Goal: Transaction & Acquisition: Purchase product/service

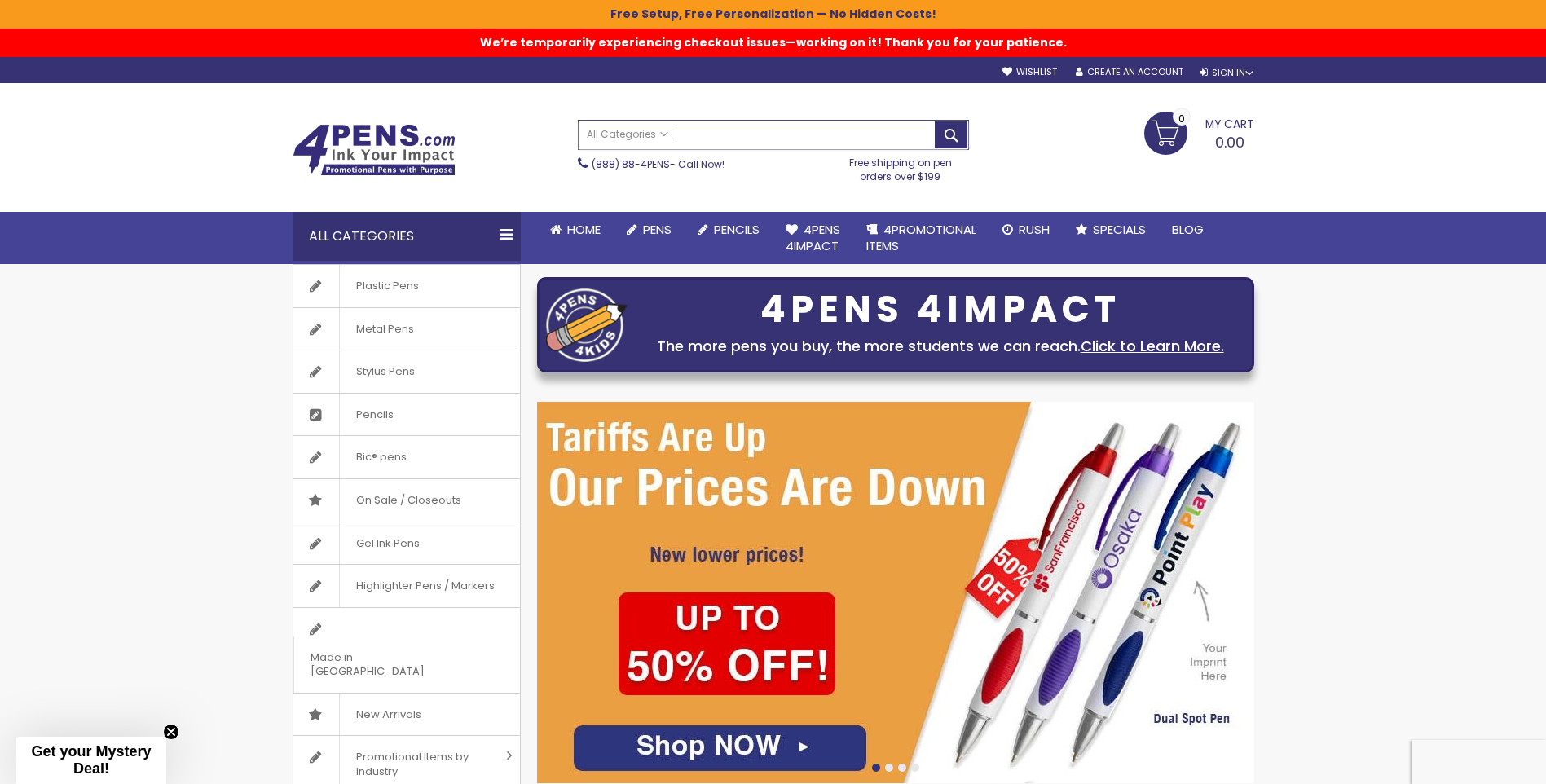
click at [697, 138] on input "Search" at bounding box center [773, 135] width 390 height 28
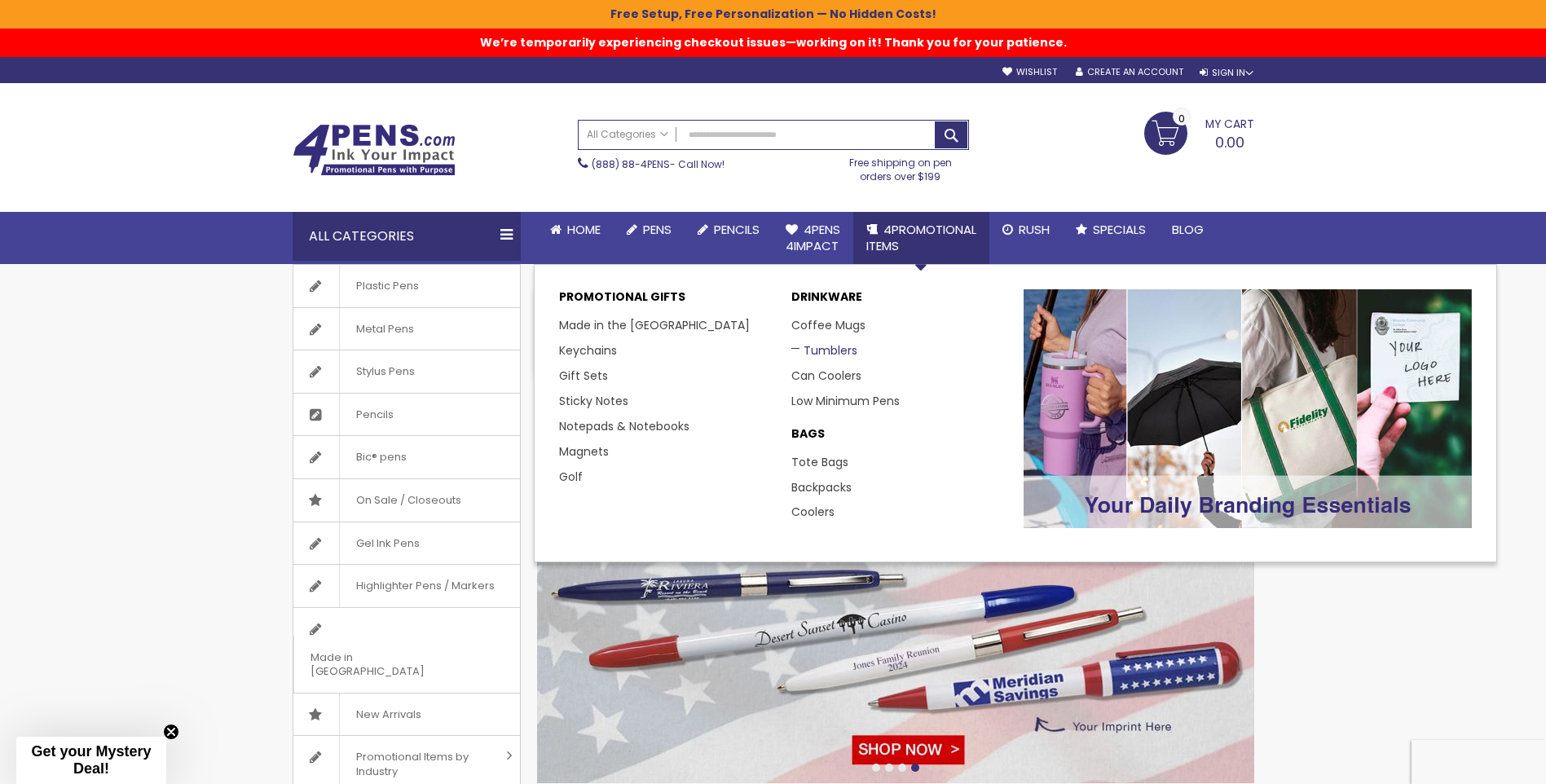
click at [846, 352] on link "Tumblers" at bounding box center [824, 349] width 66 height 16
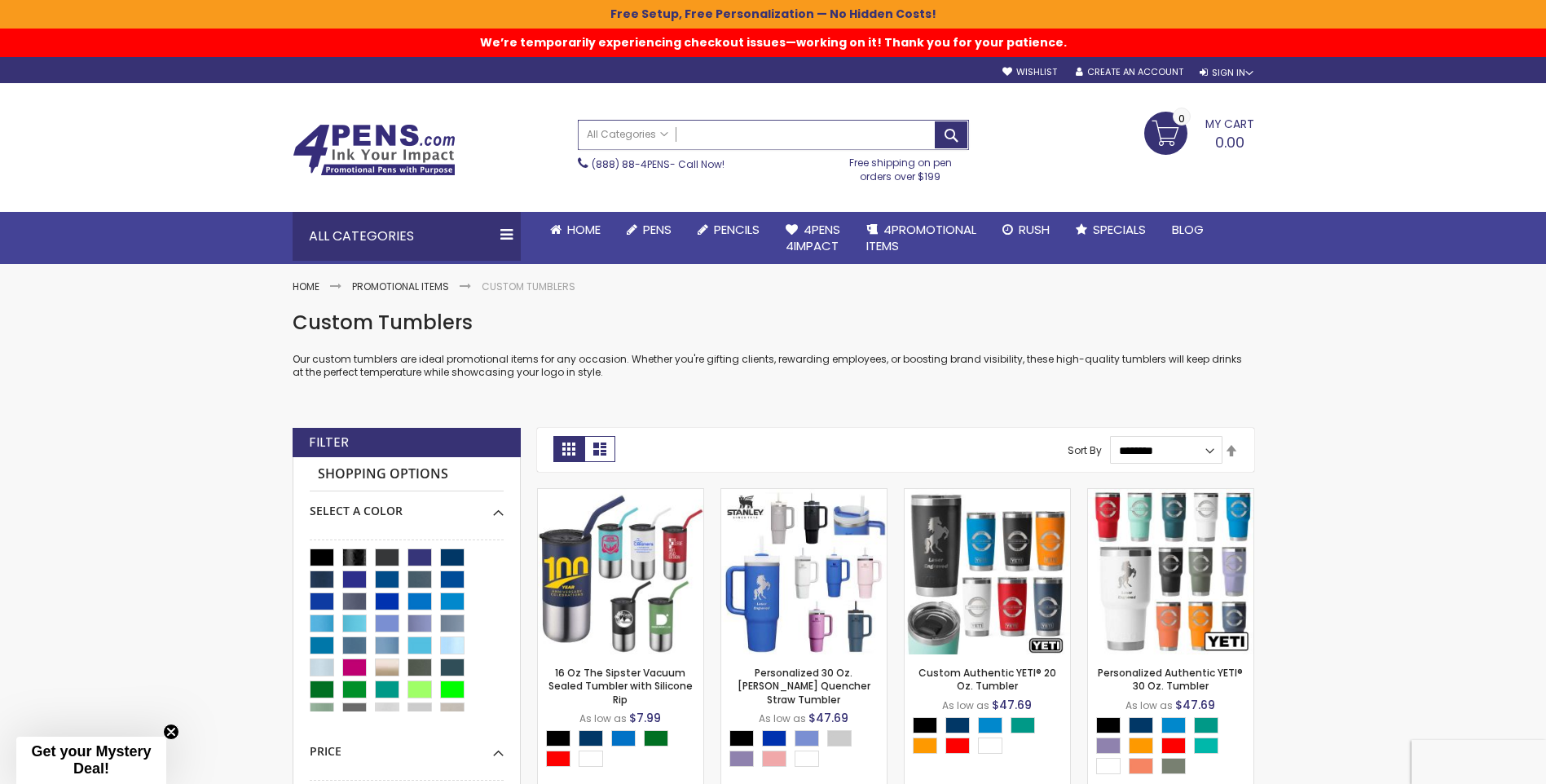
click at [752, 130] on input "Search" at bounding box center [773, 135] width 390 height 28
type input "**"
click at [935, 121] on button "Search" at bounding box center [951, 135] width 33 height 27
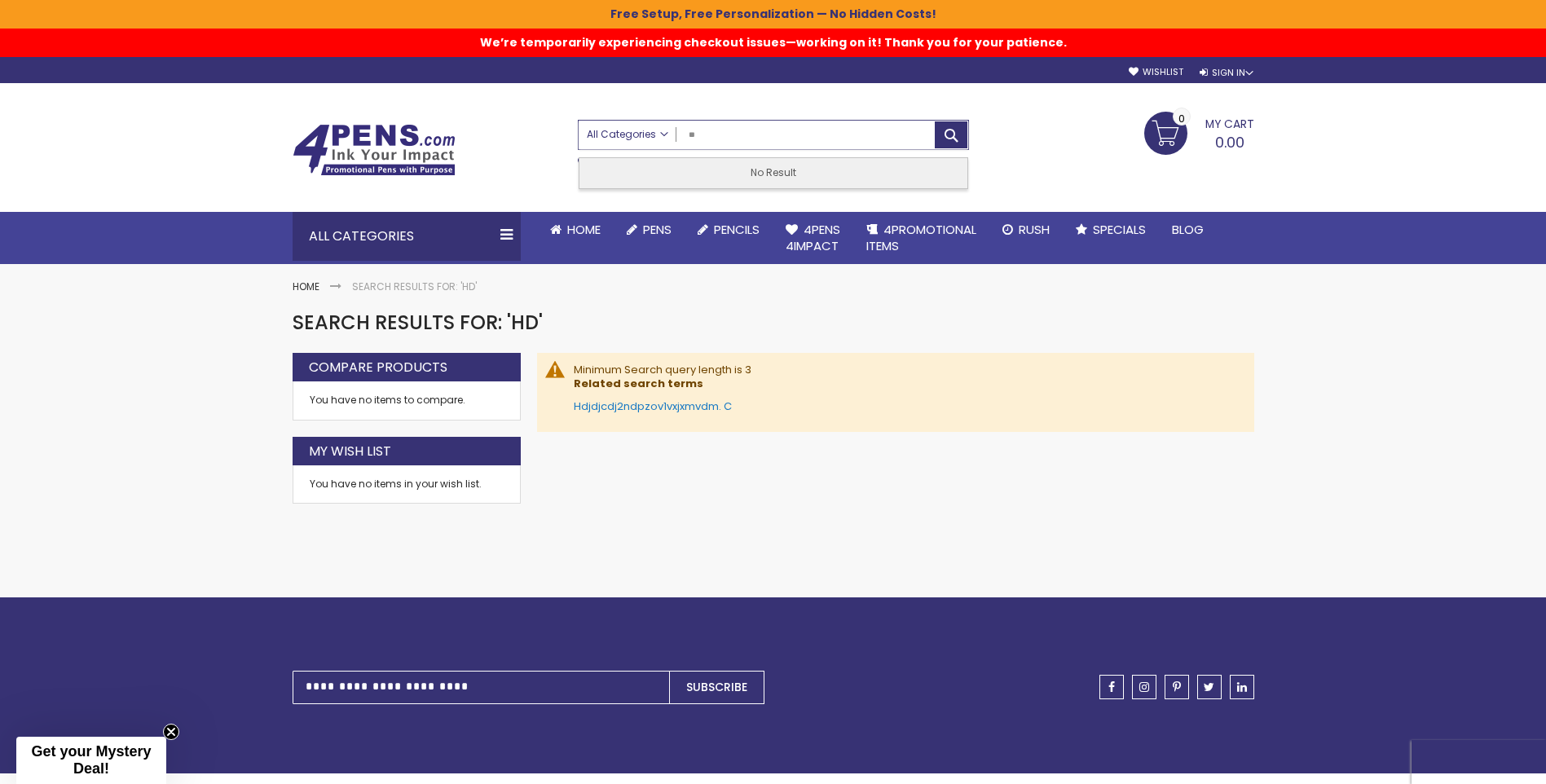
drag, startPoint x: 748, startPoint y: 134, endPoint x: 666, endPoint y: 140, distance: 82.2
click at [666, 140] on div "All Categories All Categories Pens Plastic Pens Metal Pens Grip Pens Laser Engr…" at bounding box center [773, 135] width 390 height 28
type input "*********"
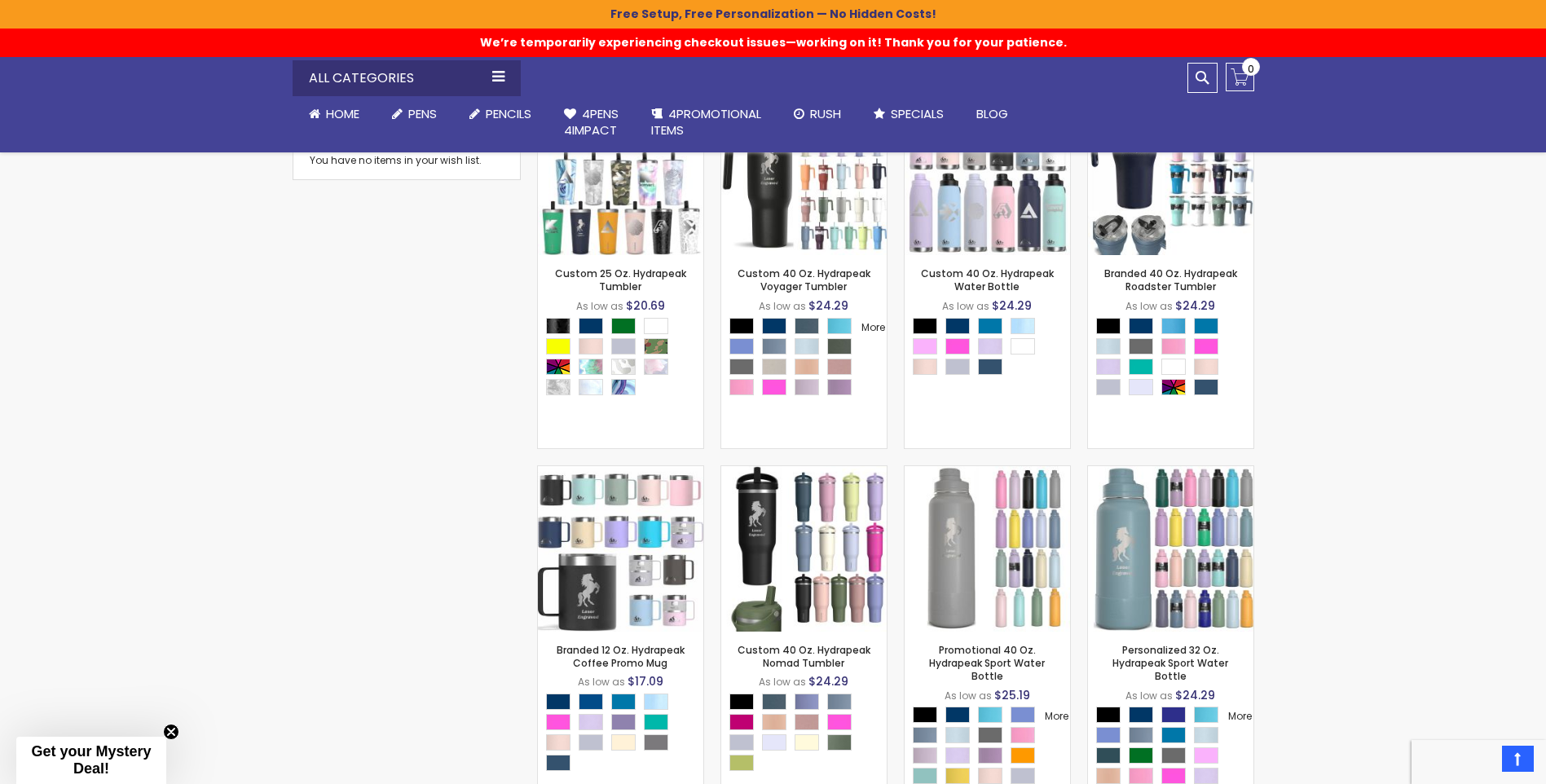
scroll to position [326, 0]
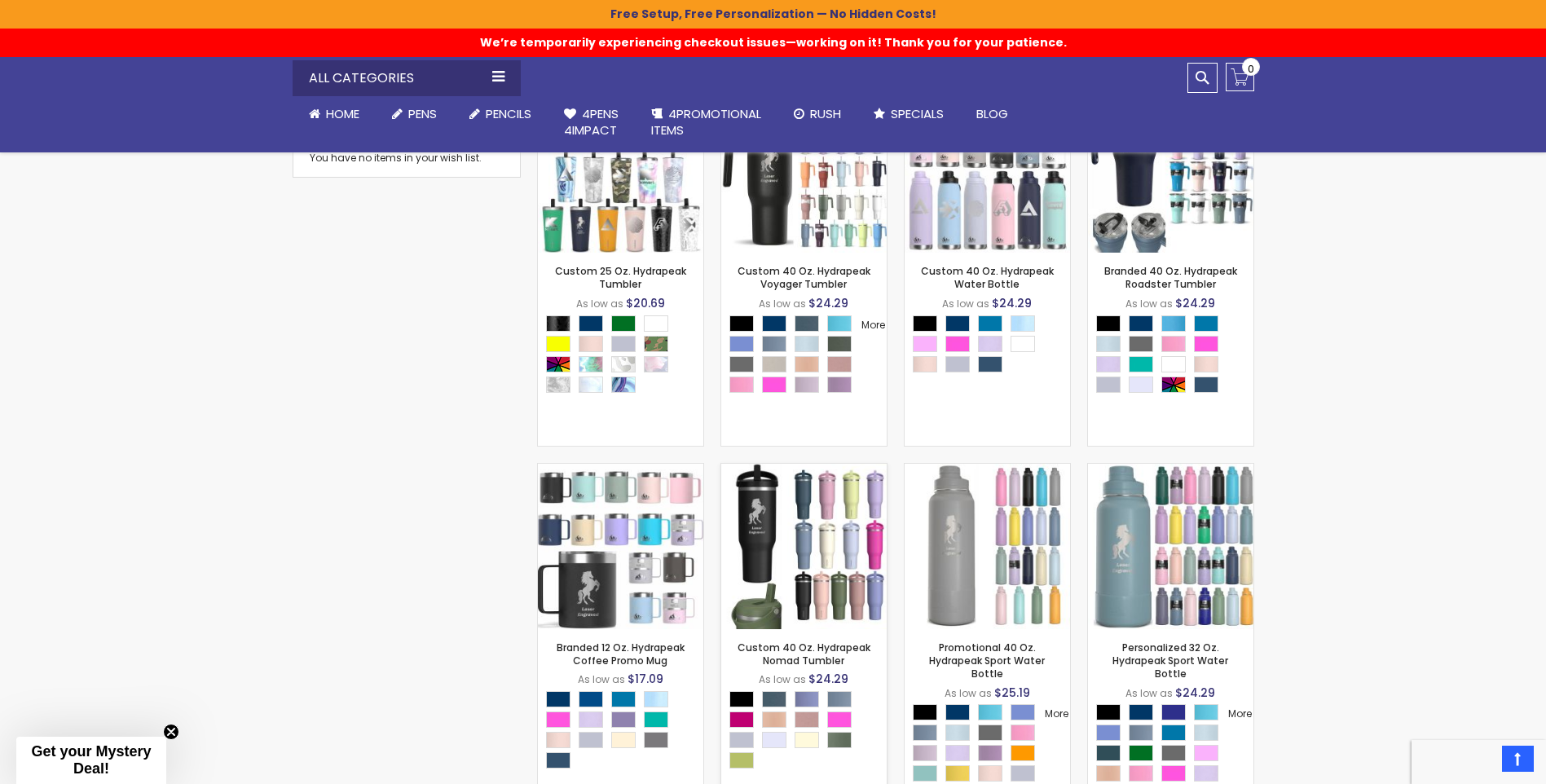
click at [829, 583] on img at bounding box center [804, 547] width 166 height 165
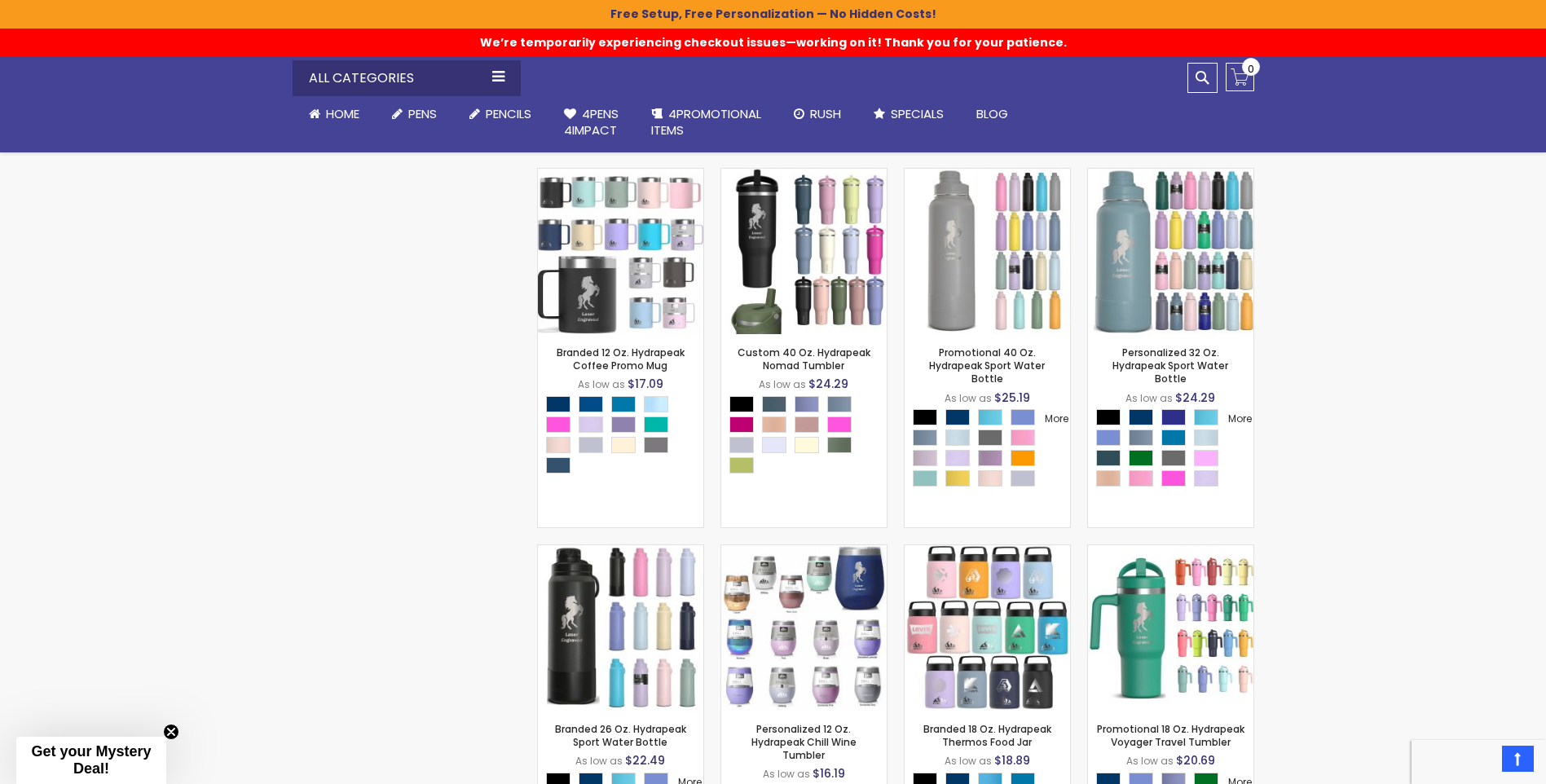
scroll to position [591, 0]
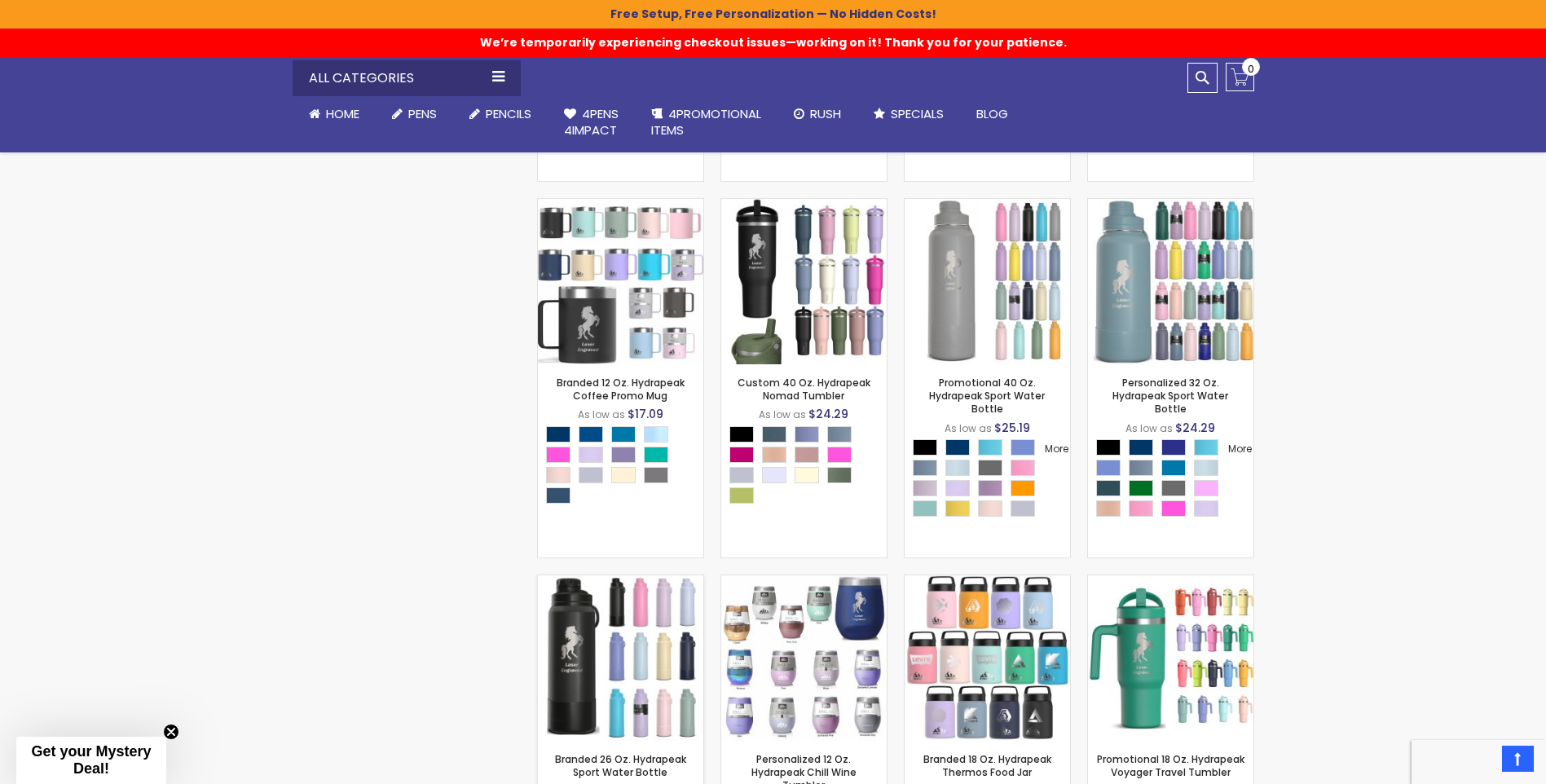
click at [630, 654] on img at bounding box center [620, 658] width 166 height 165
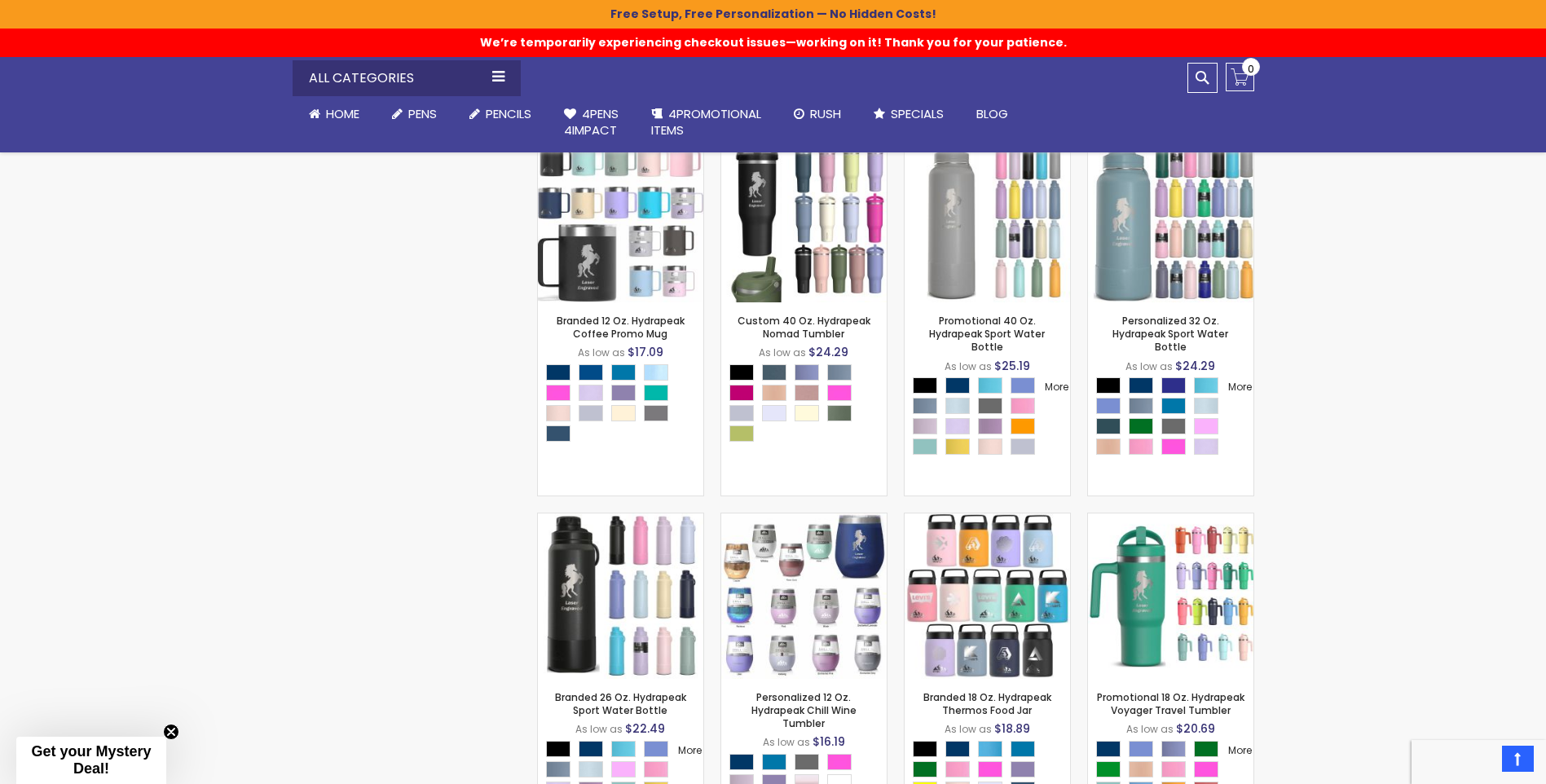
scroll to position [754, 0]
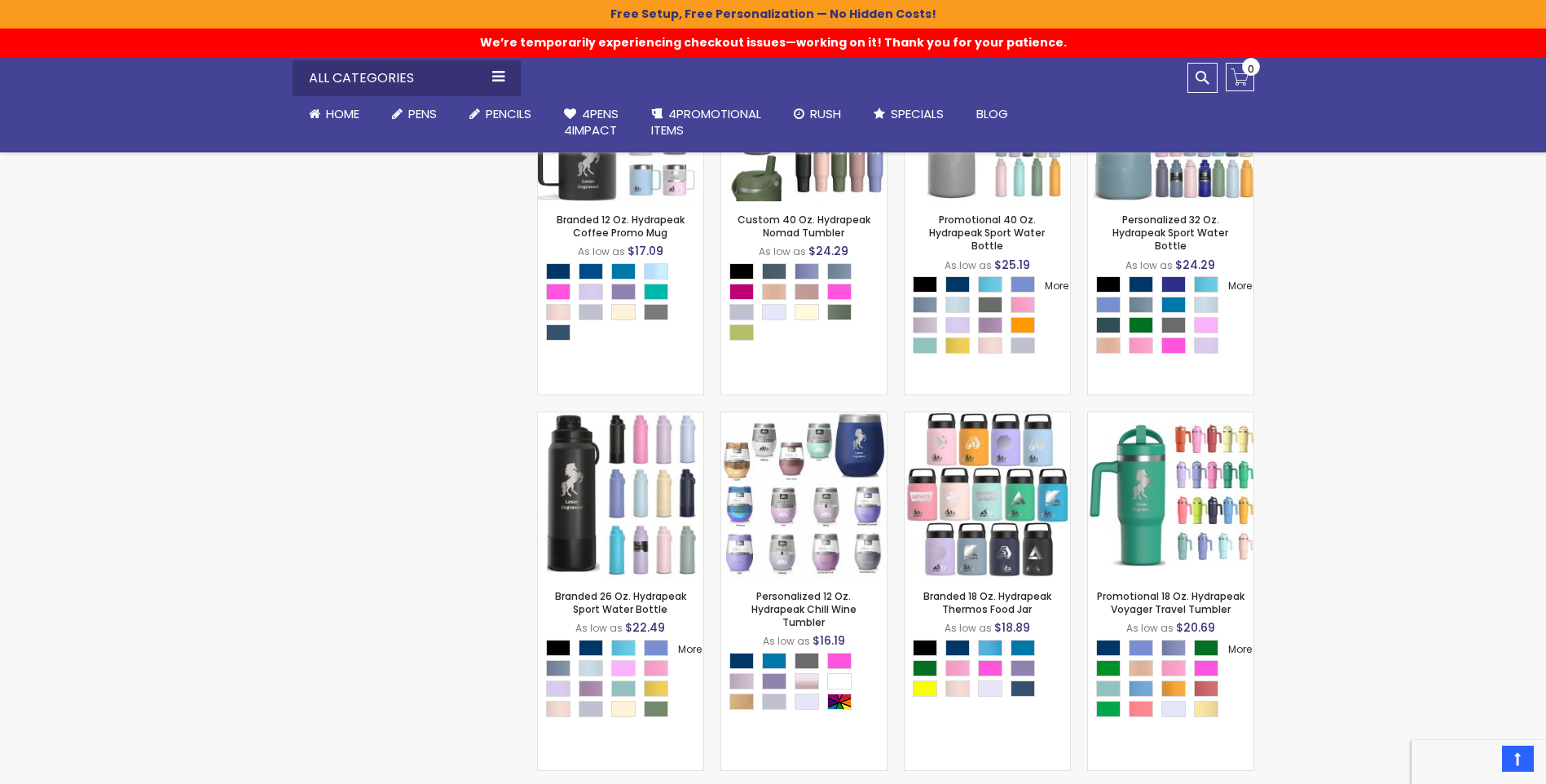
click at [1167, 510] on div "Close dialog Sign up to get your Mystery Discount ! Name Send Me the Deal! >> N…" at bounding box center [773, 392] width 1546 height 784
click at [1144, 512] on img at bounding box center [1171, 495] width 166 height 165
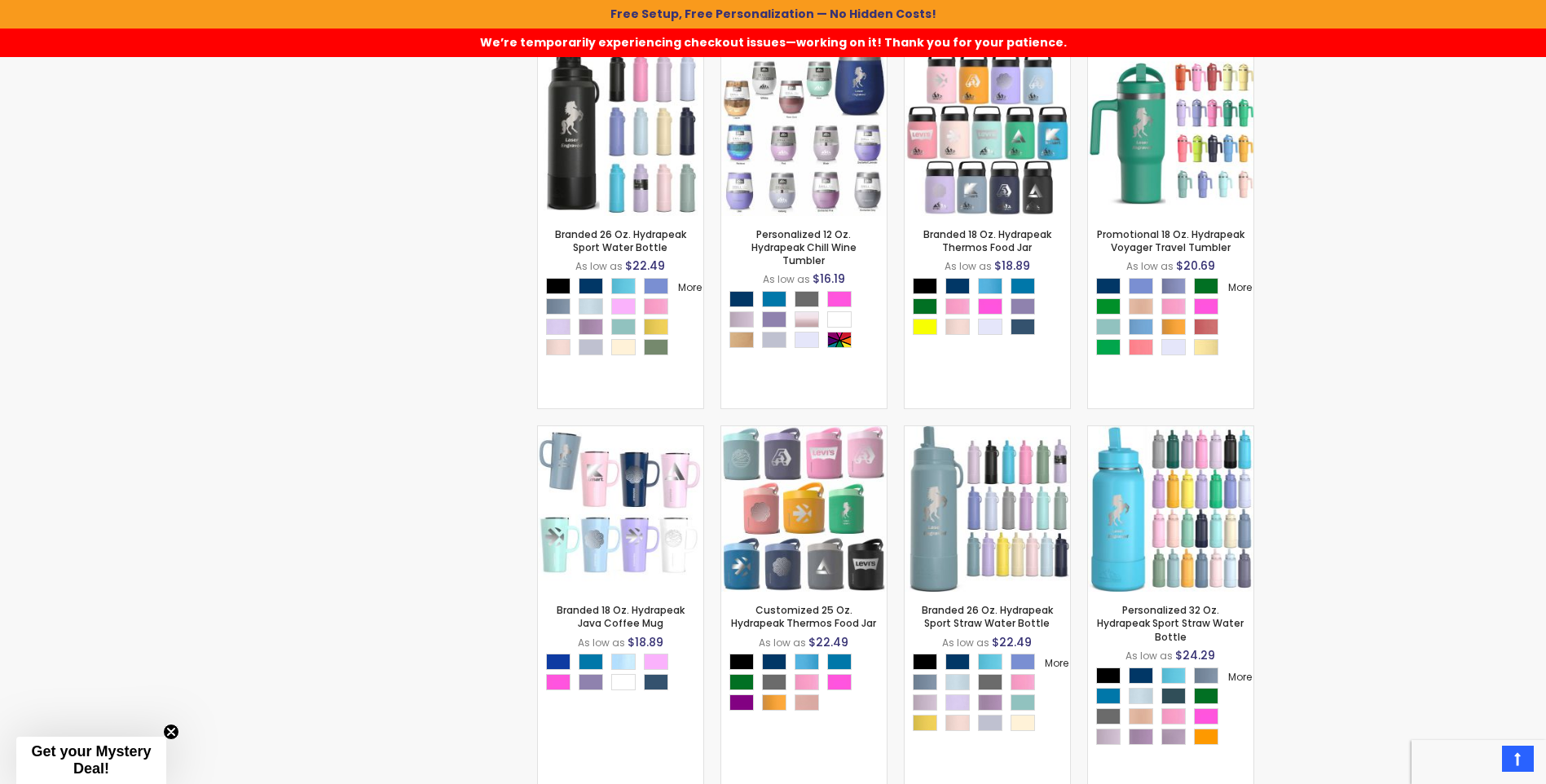
scroll to position [1116, 0]
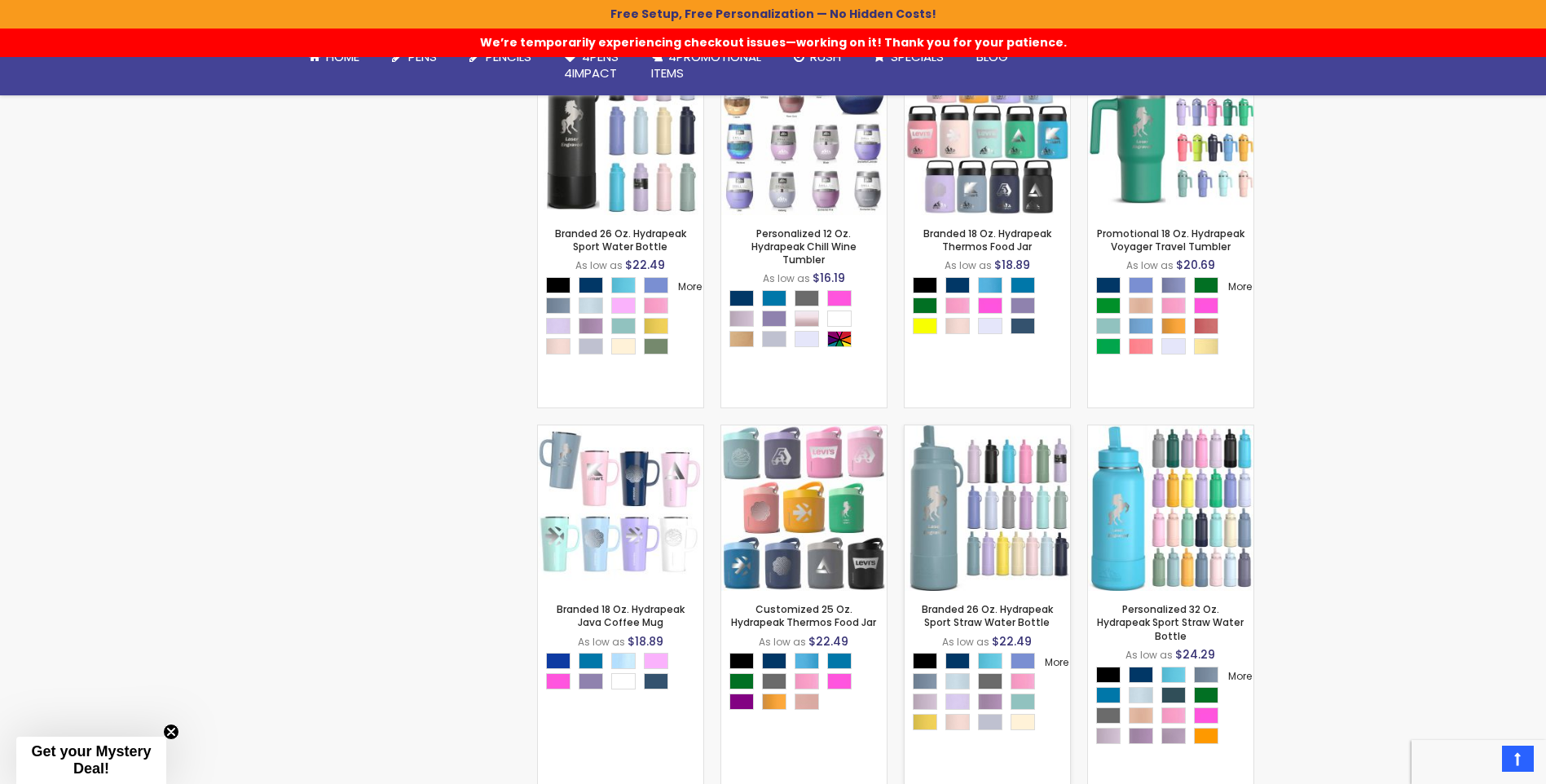
click at [946, 487] on img at bounding box center [987, 508] width 166 height 165
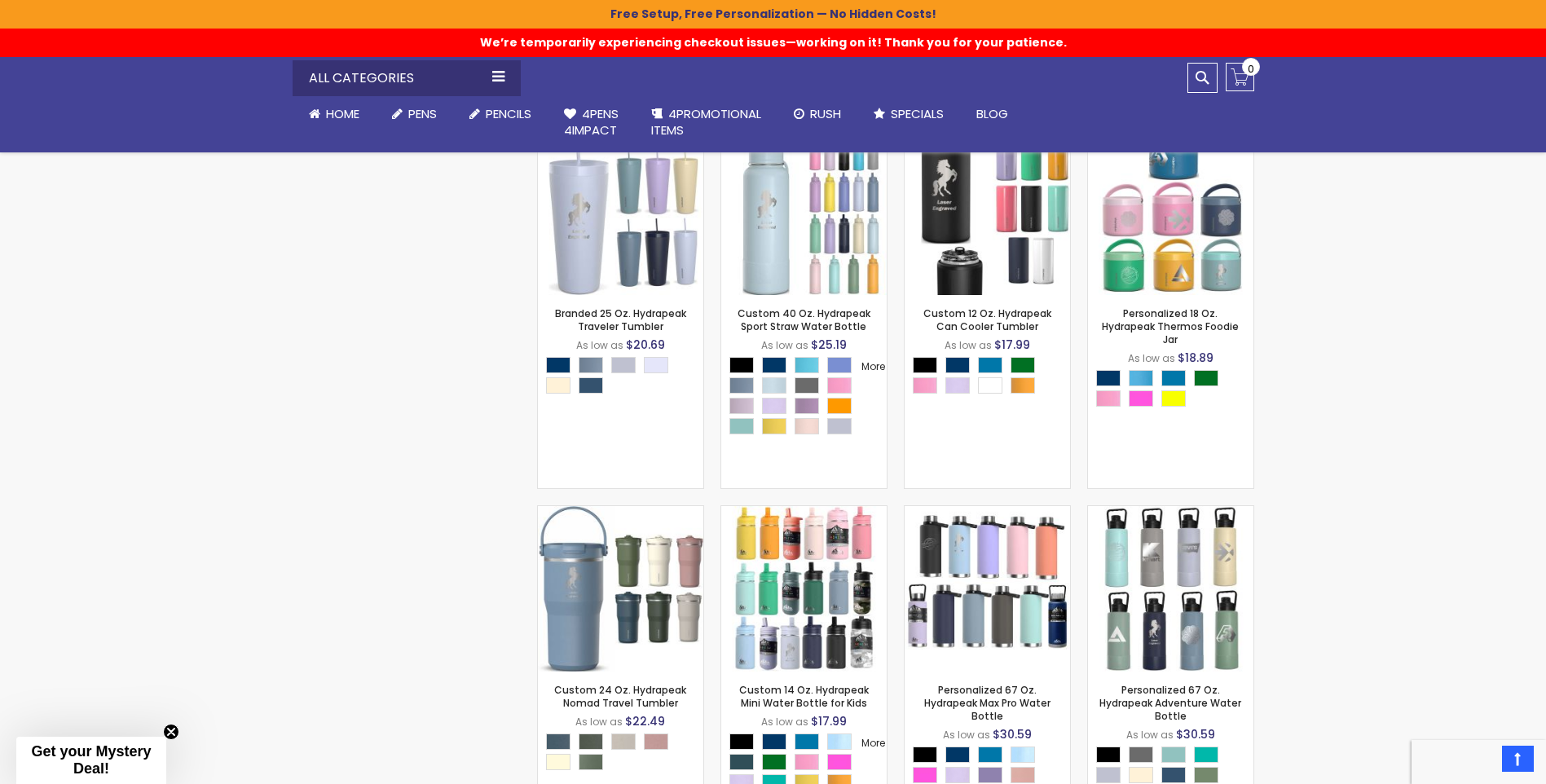
scroll to position [1805, 0]
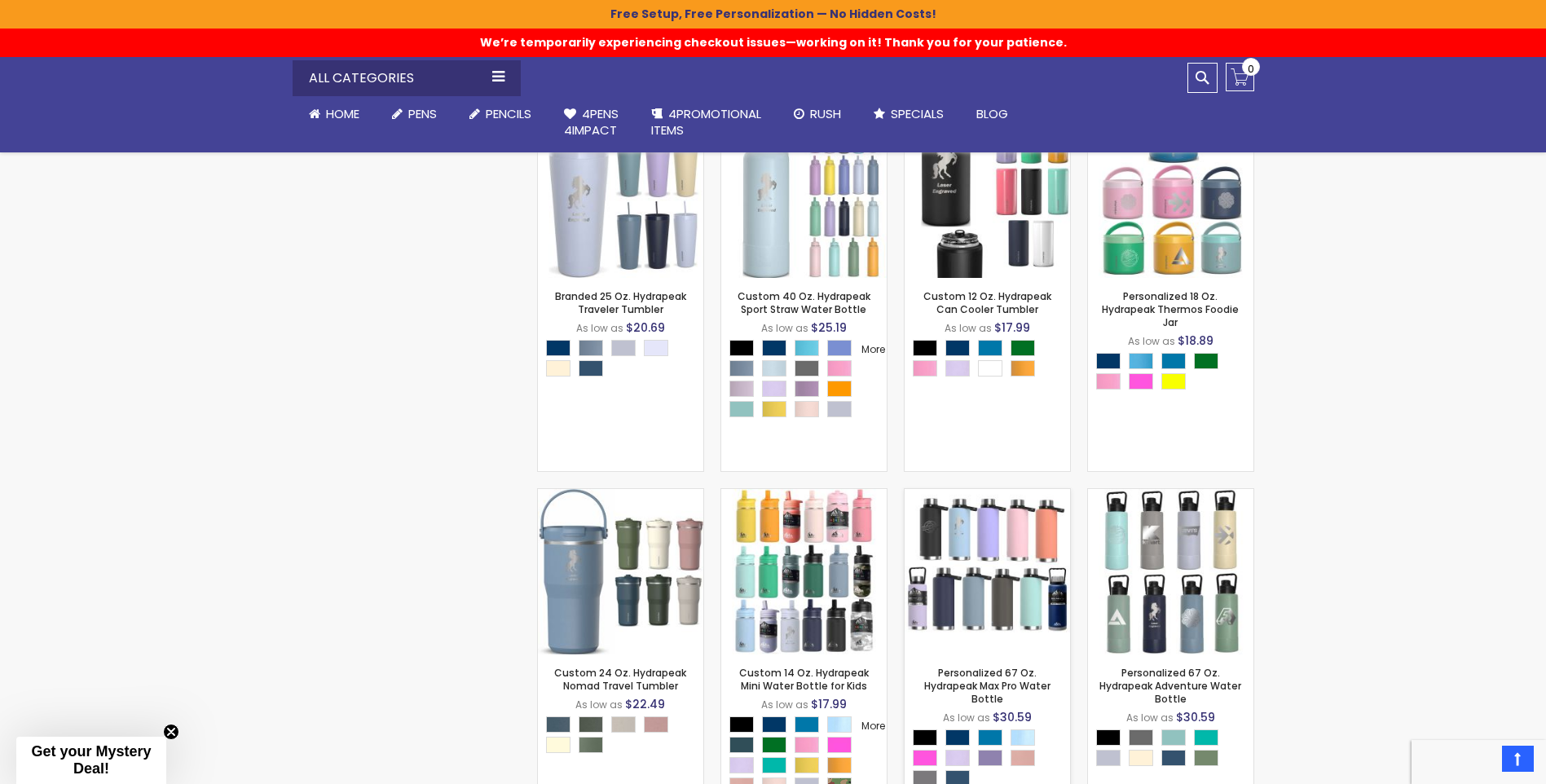
click at [944, 604] on img at bounding box center [987, 572] width 166 height 165
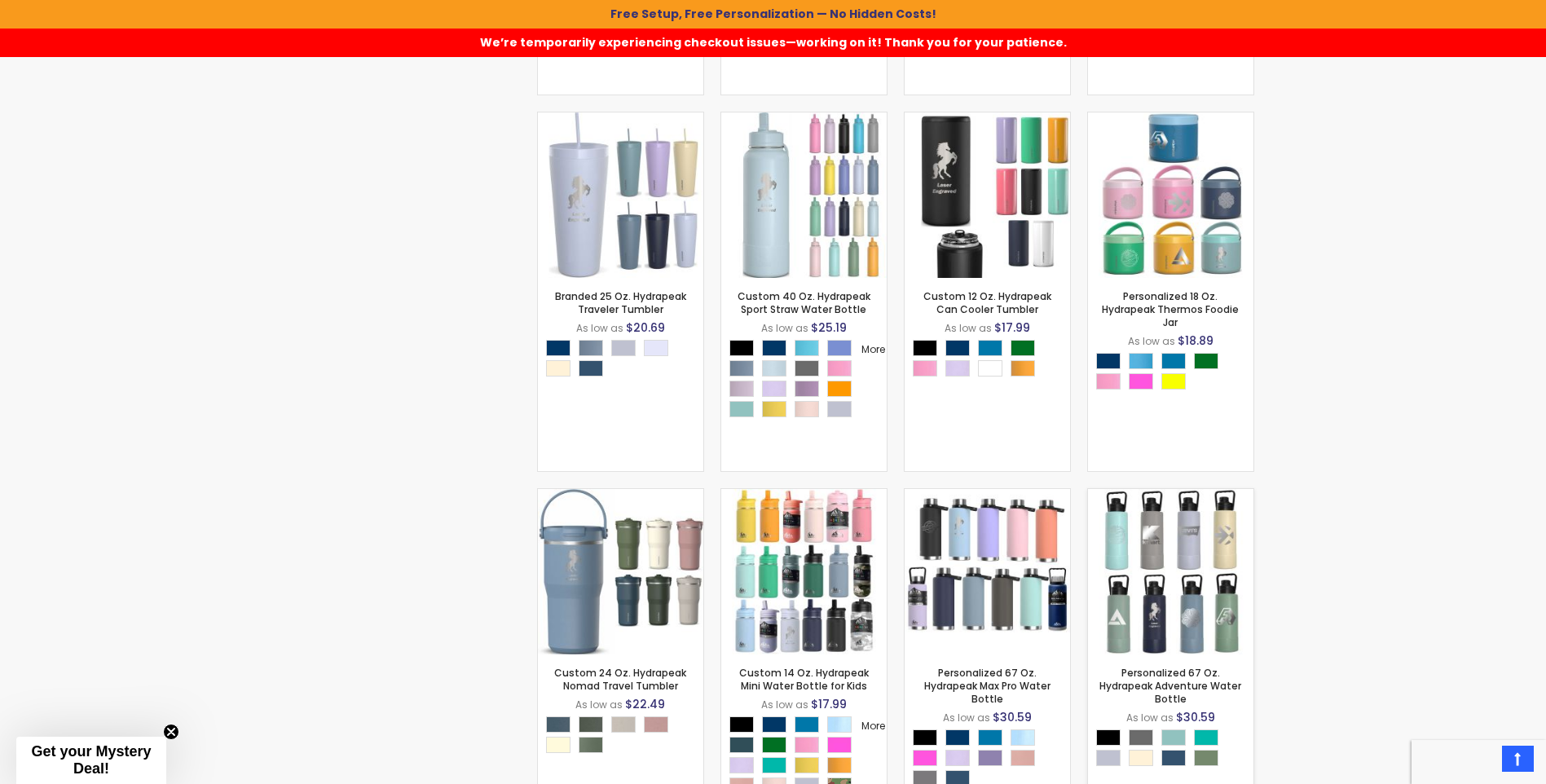
scroll to position [1806, 0]
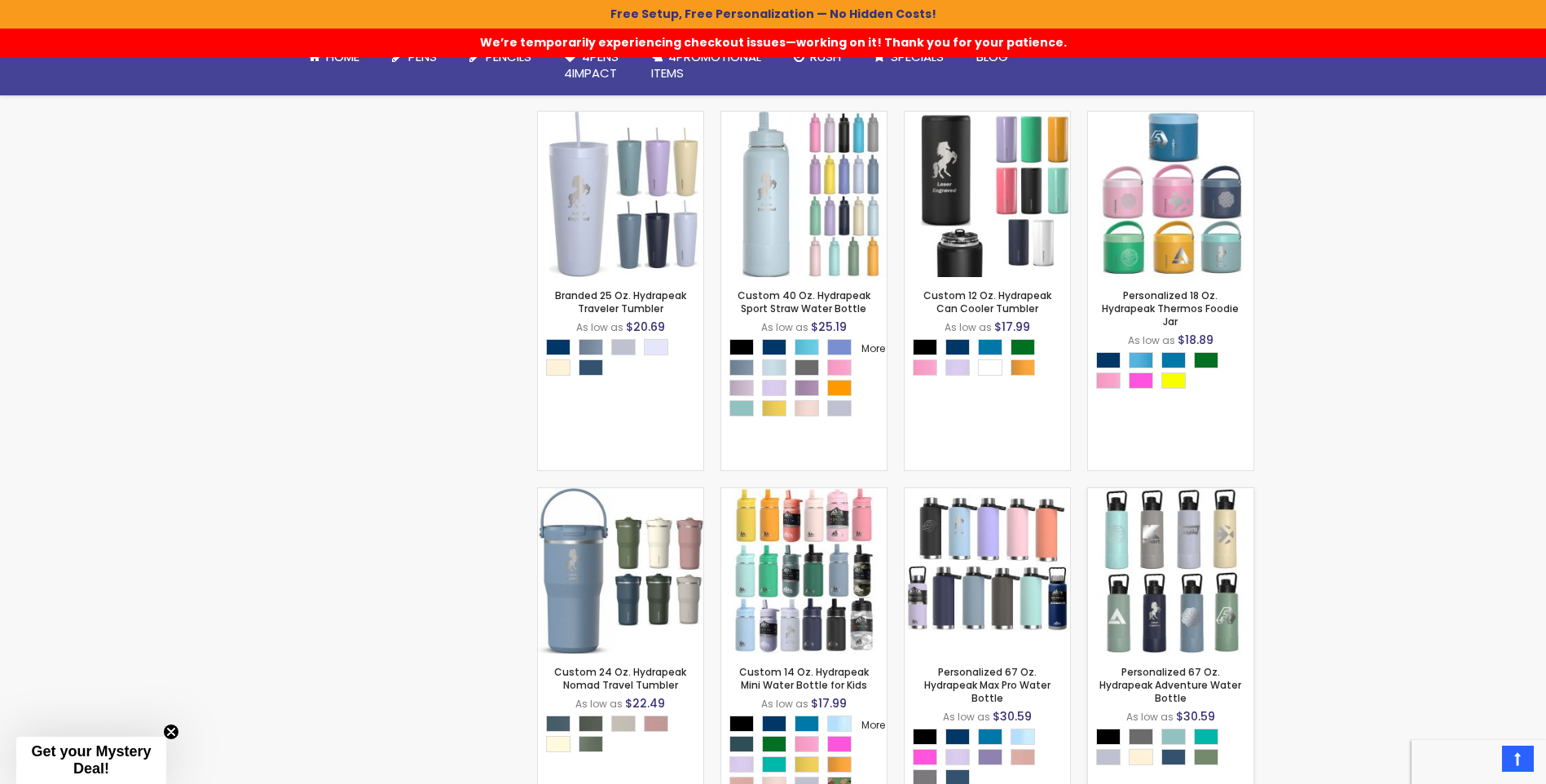
click at [1161, 607] on img at bounding box center [1171, 571] width 166 height 165
